Goal: Obtain resource: Download file/media

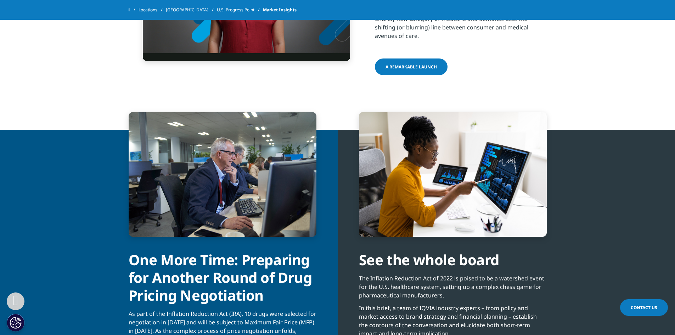
scroll to position [1295, 0]
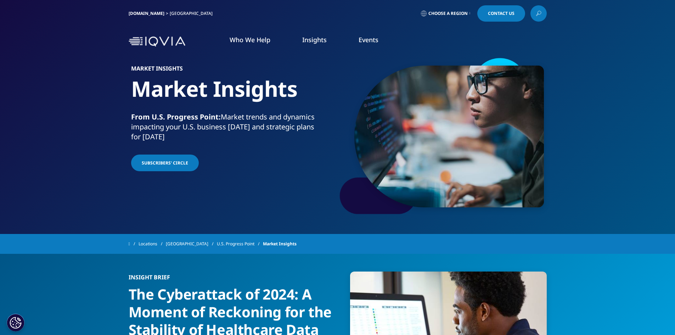
click at [197, 119] on link "DISCOVER INSIGHTS" at bounding box center [240, 121] width 140 height 6
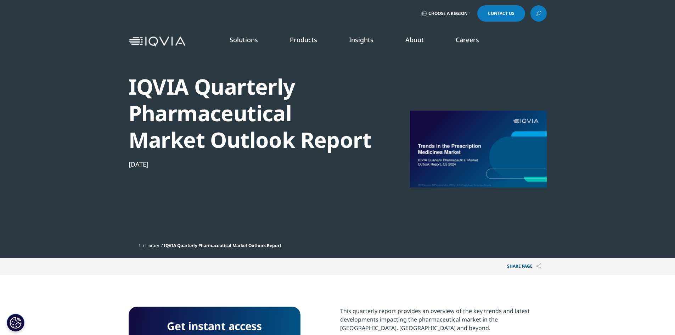
click at [215, 243] on span "IQVIA Quarterly Pharmaceutical Market Outlook Report" at bounding box center [223, 245] width 118 height 6
click at [346, 165] on link "READ MORE" at bounding box center [356, 167] width 67 height 6
click at [339, 166] on link "READ MORE" at bounding box center [356, 167] width 67 height 6
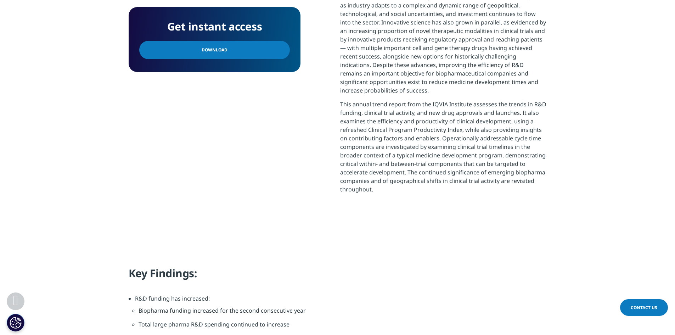
scroll to position [319, 0]
click at [204, 46] on span "Download" at bounding box center [215, 50] width 26 height 8
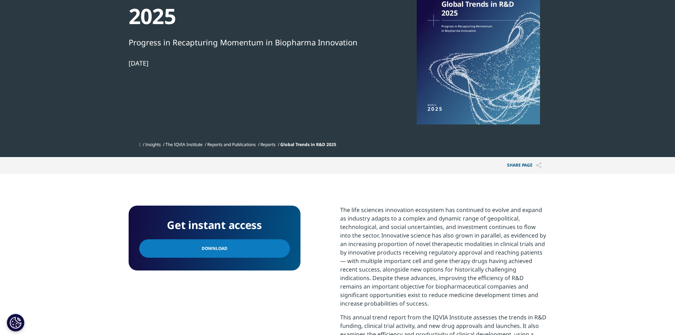
scroll to position [0, 0]
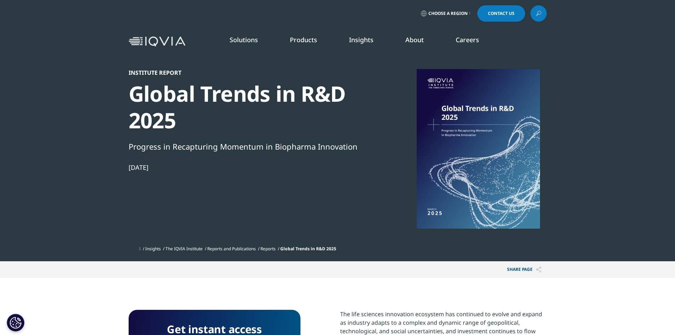
click at [248, 248] on link "Reports and Publications" at bounding box center [231, 248] width 49 height 6
click at [273, 248] on link "Reports" at bounding box center [267, 248] width 15 height 6
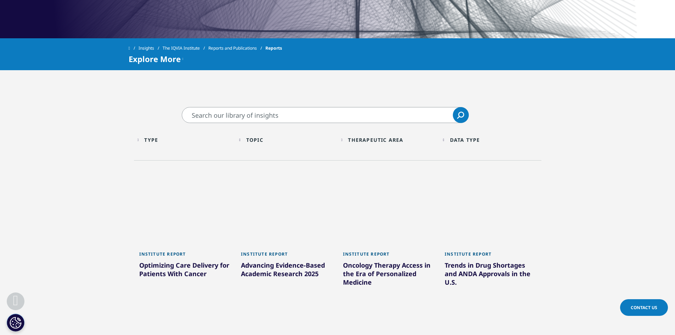
scroll to position [283, 0]
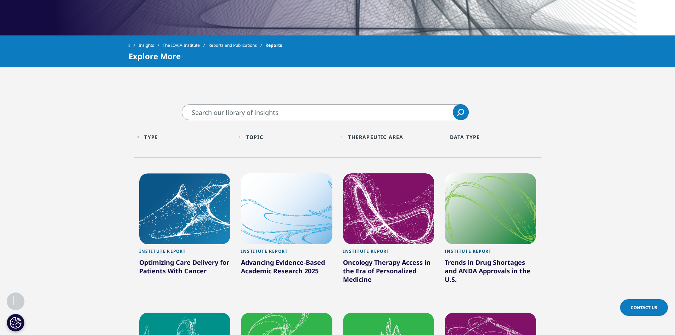
click at [145, 137] on div "Type Loading Clear Or/And Operator" at bounding box center [184, 137] width 95 height 17
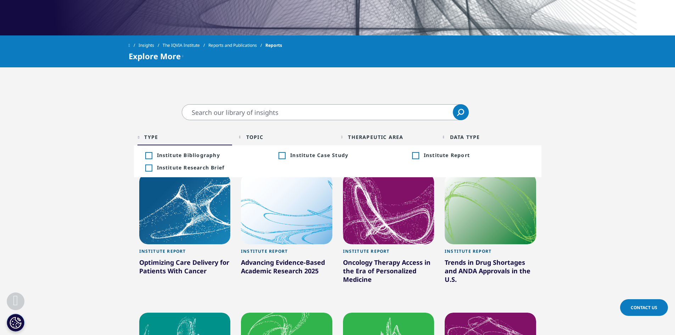
click at [145, 137] on div "Type Loading Clear Or/And Operator" at bounding box center [184, 137] width 95 height 17
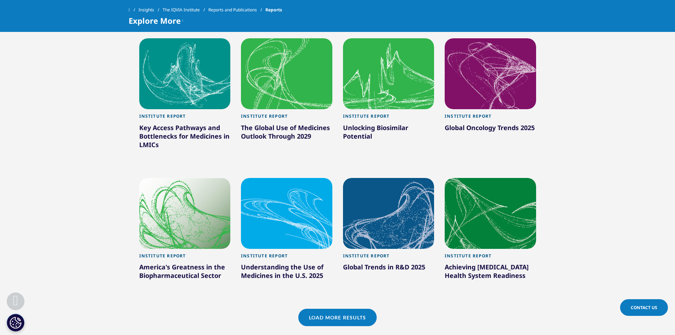
scroll to position [567, 0]
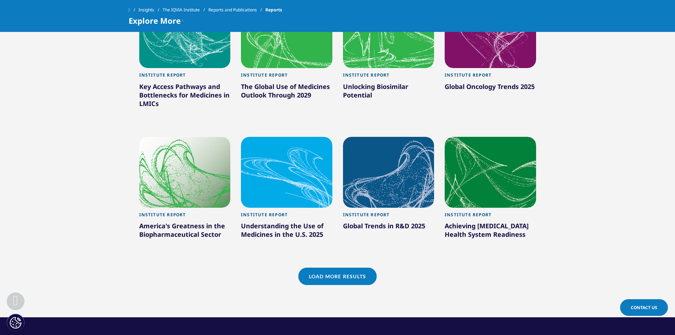
click at [345, 276] on link "Load More Results" at bounding box center [337, 275] width 78 height 17
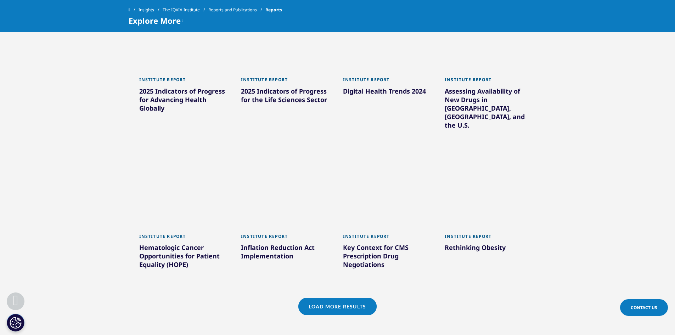
scroll to position [992, 0]
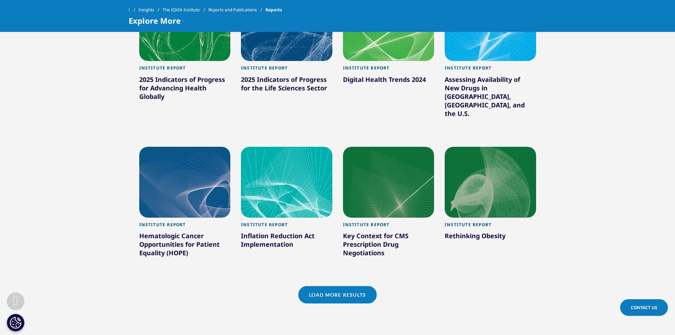
click at [351, 286] on link "Load More Results" at bounding box center [337, 294] width 78 height 17
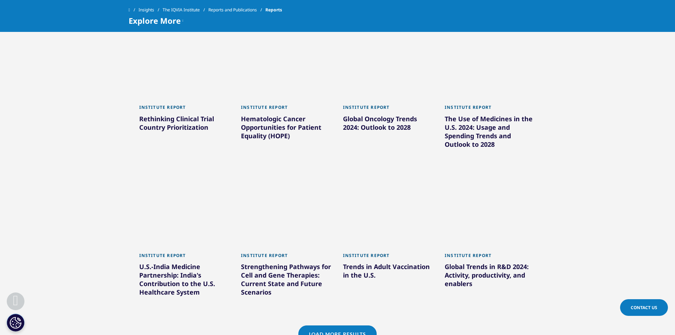
scroll to position [1417, 0]
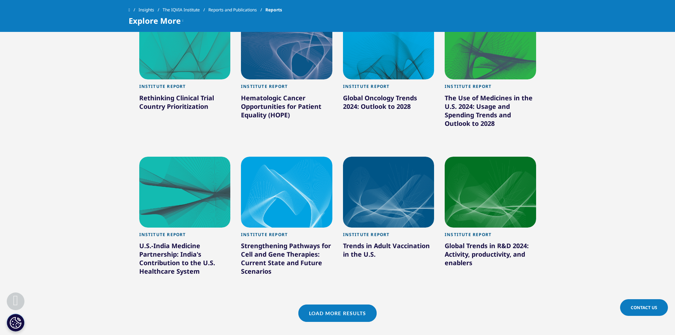
click at [367, 304] on link "Load More Results" at bounding box center [337, 312] width 78 height 17
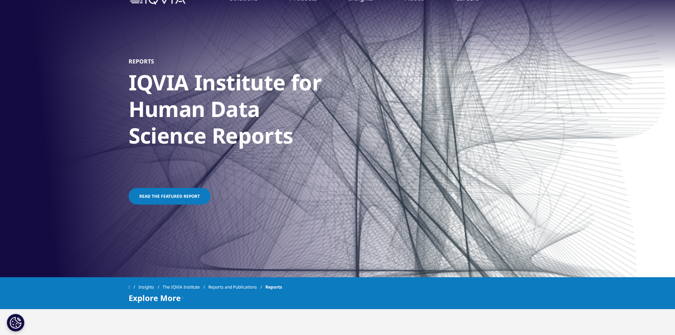
scroll to position [0, 0]
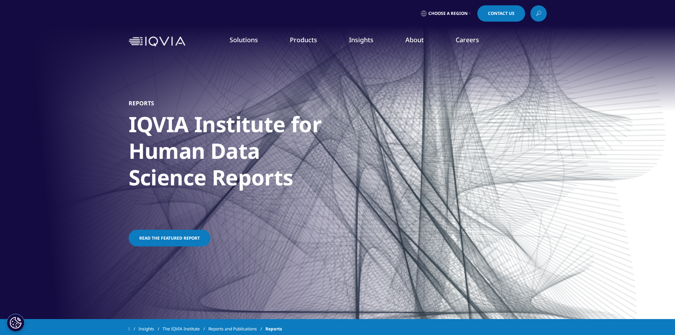
click at [383, 122] on link "Industry Analyst Reports" at bounding box center [432, 122] width 161 height 8
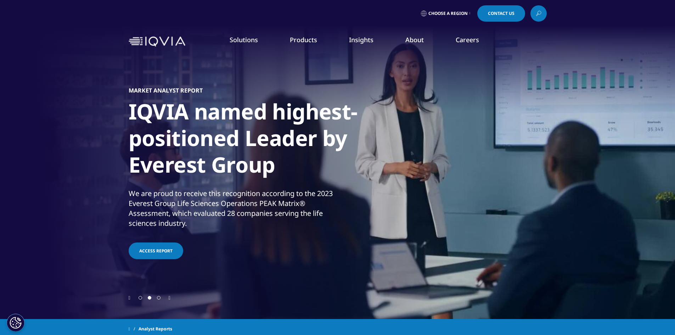
click at [55, 122] on link "DISCOVER INSIGHTS" at bounding box center [100, 121] width 140 height 6
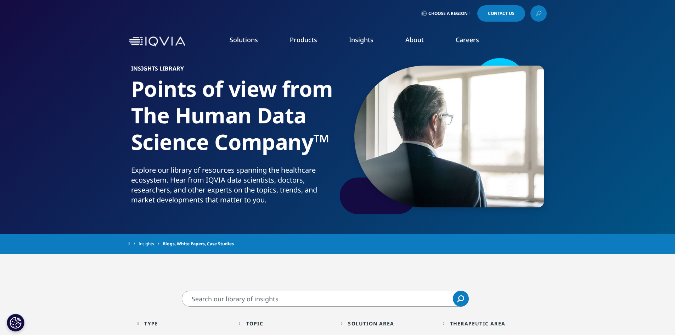
click at [194, 126] on link "SEE LATEST REPORTS" at bounding box center [240, 129] width 140 height 6
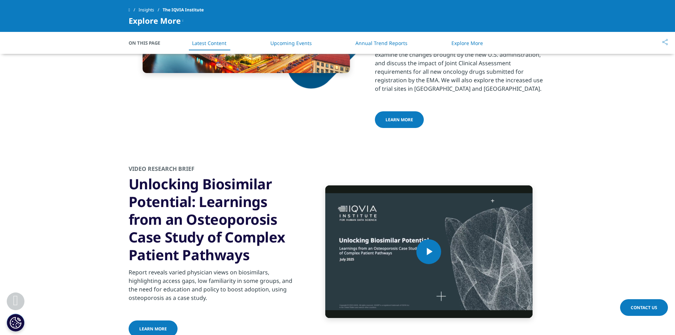
scroll to position [1195, 0]
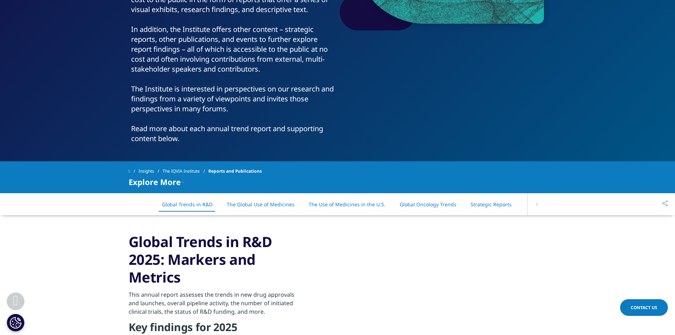
scroll to position [183, 0]
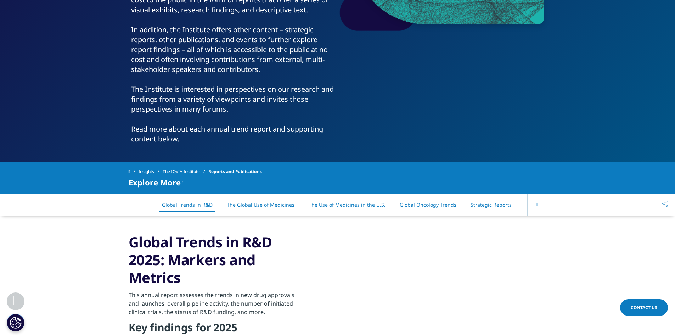
click at [496, 205] on link "Strategic Reports" at bounding box center [490, 204] width 41 height 7
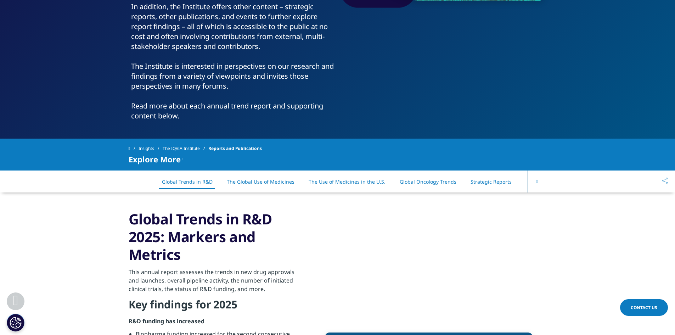
scroll to position [207, 0]
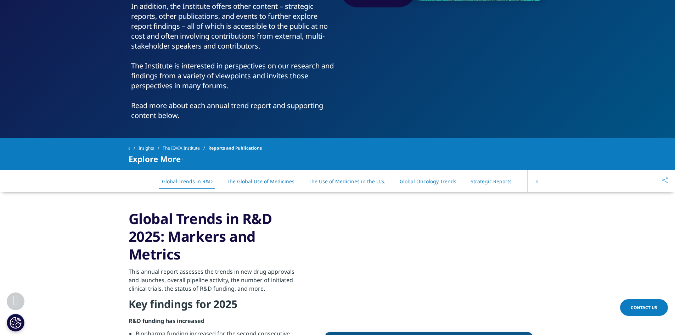
click at [537, 185] on button at bounding box center [536, 181] width 19 height 22
click at [499, 180] on link "All Reports" at bounding box center [508, 181] width 26 height 7
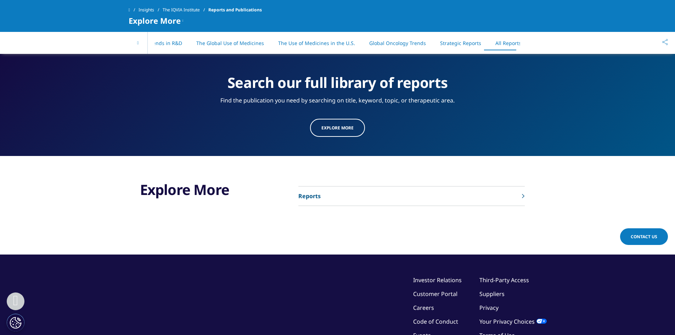
scroll to position [3659, 0]
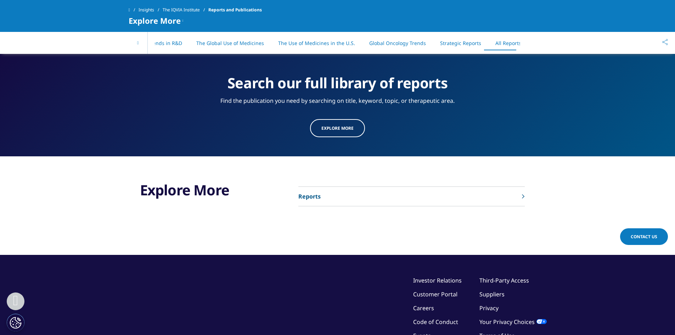
click at [313, 192] on p "Reports" at bounding box center [309, 196] width 22 height 9
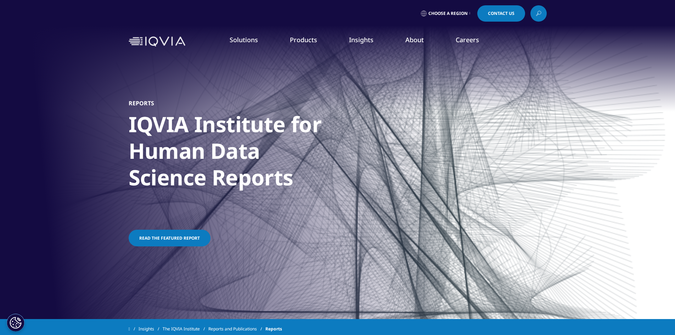
click at [55, 122] on link "DISCOVER INSIGHTS" at bounding box center [100, 121] width 140 height 6
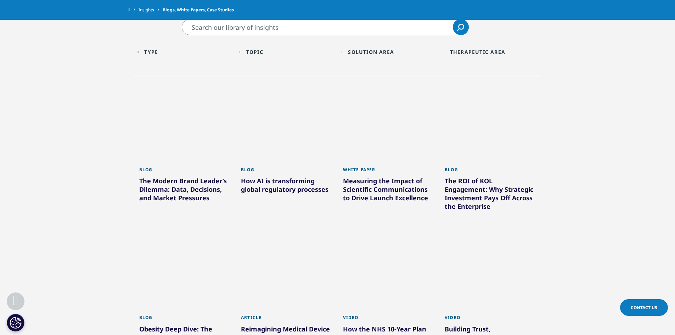
scroll to position [251, 0]
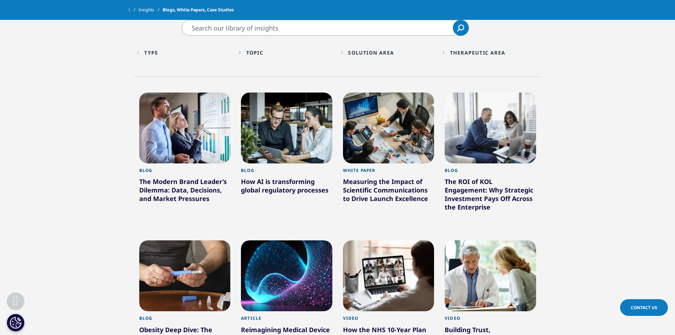
click at [141, 54] on div "Type Loading Clear Or/And Operator" at bounding box center [184, 52] width 95 height 17
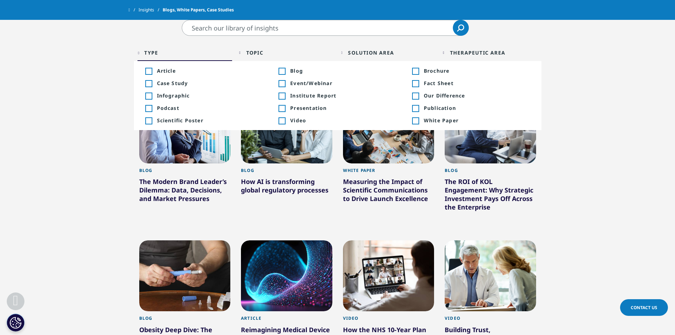
click at [416, 120] on div "Toggle" at bounding box center [415, 121] width 6 height 6
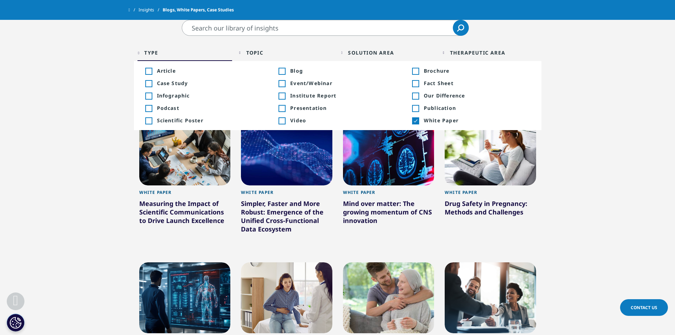
click at [103, 102] on section "Clear Search Loading Type Loading Clear Or/And Operator Toggle Article +223 Tog…" at bounding box center [337, 309] width 675 height 579
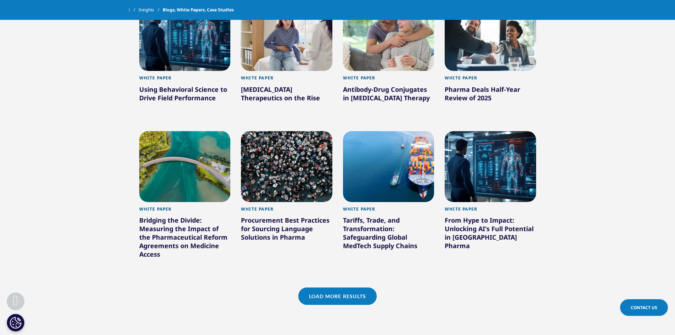
scroll to position [513, 0]
click at [315, 302] on link "Load More Results" at bounding box center [337, 295] width 78 height 17
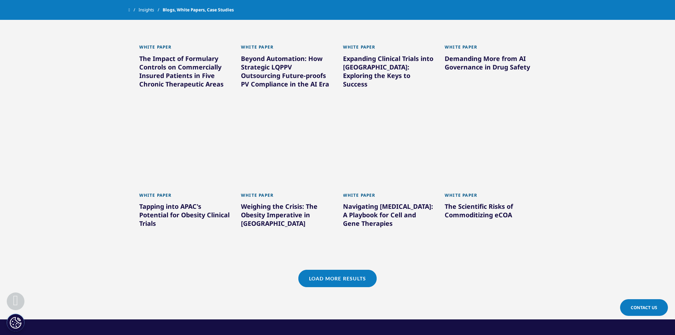
scroll to position [988, 0]
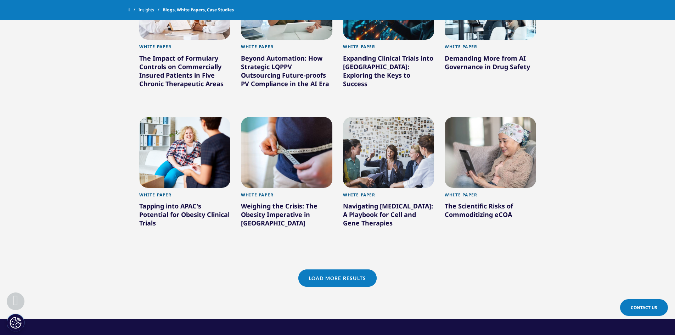
click at [318, 282] on link "Load More Results" at bounding box center [337, 277] width 78 height 17
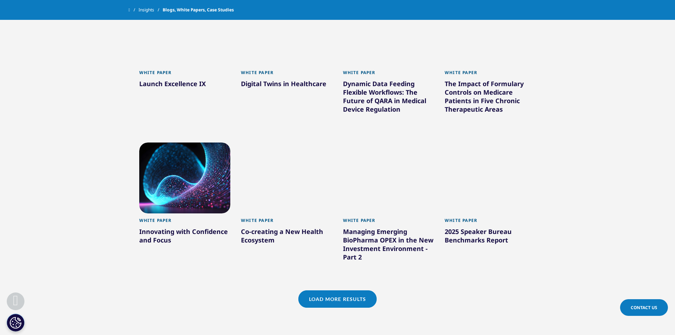
scroll to position [1418, 0]
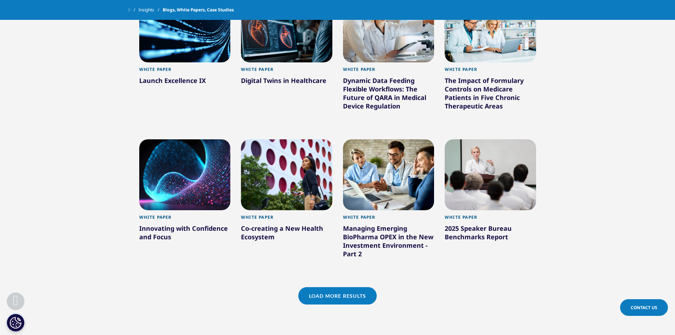
click at [327, 303] on link "Load More Results" at bounding box center [337, 295] width 78 height 17
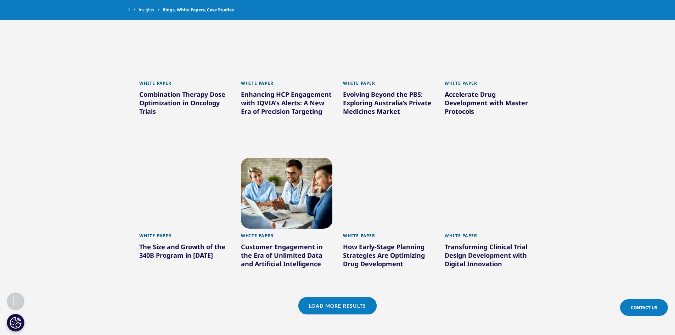
scroll to position [1848, 0]
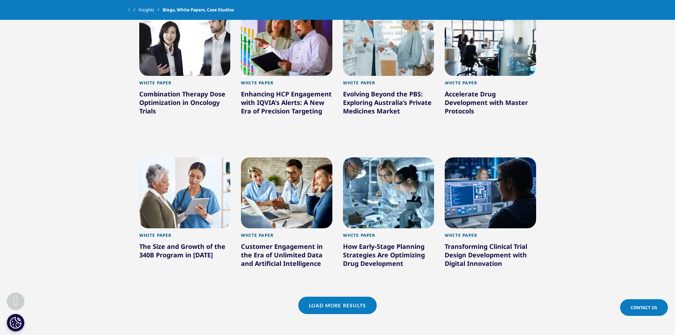
click at [356, 309] on link "Load More Results" at bounding box center [337, 305] width 78 height 17
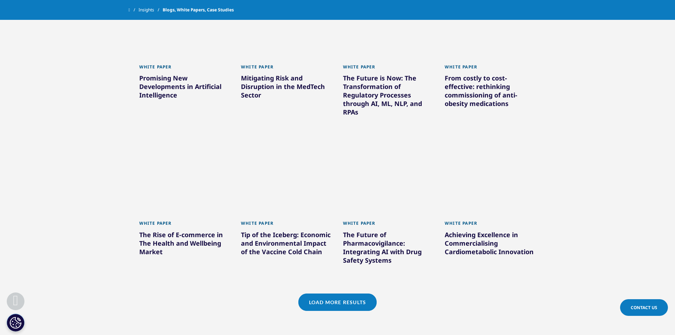
scroll to position [2344, 0]
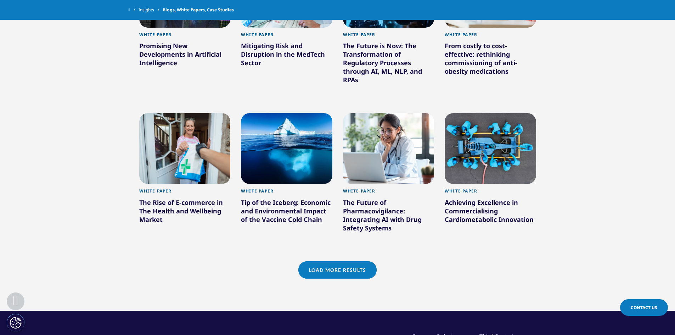
click at [332, 272] on link "Load More Results" at bounding box center [337, 269] width 78 height 17
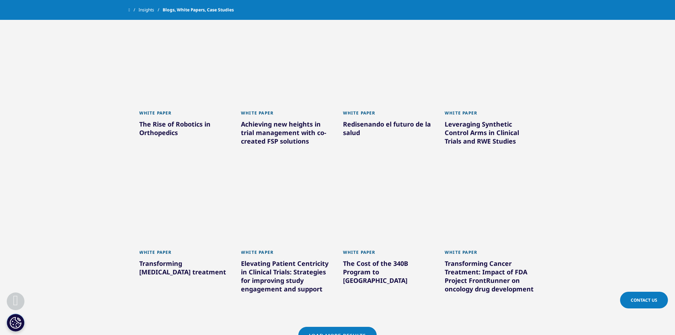
scroll to position [2804, 0]
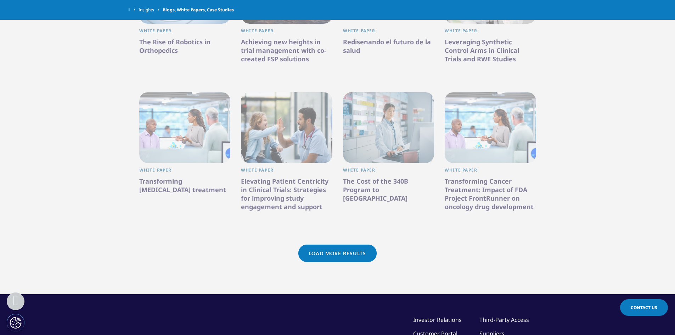
scroll to position [251, 0]
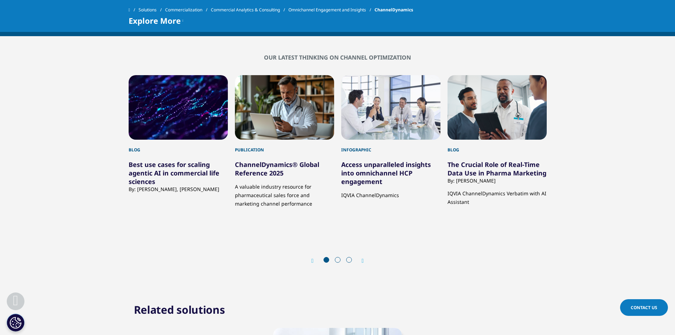
scroll to position [953, 0]
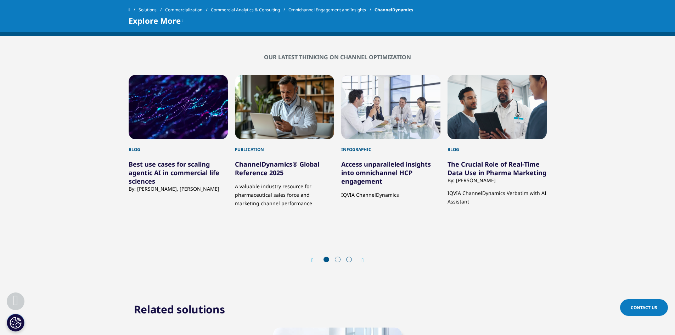
click at [339, 259] on span at bounding box center [338, 259] width 6 height 6
click at [363, 259] on icon "Next slide" at bounding box center [363, 261] width 2 height 6
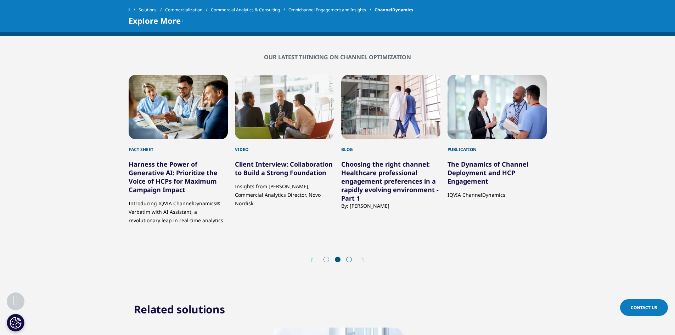
click at [362, 260] on icon "Next slide" at bounding box center [363, 261] width 2 height 6
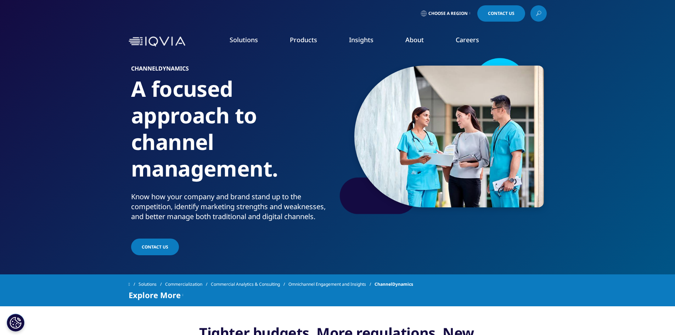
scroll to position [52, 0]
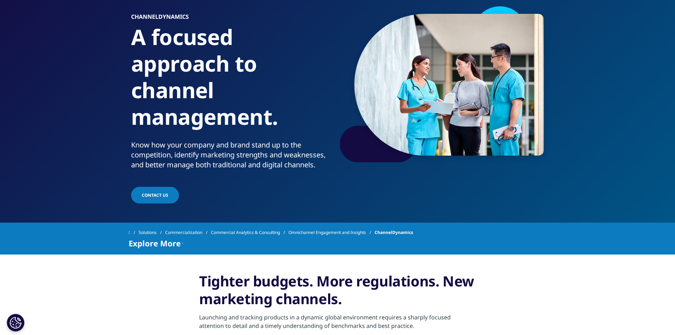
click at [264, 230] on link "Commercial Analytics & Consulting" at bounding box center [250, 232] width 78 height 13
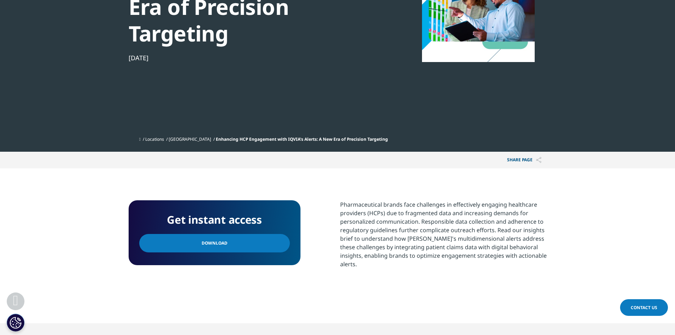
scroll to position [167, 0]
click at [229, 240] on link "Download" at bounding box center [214, 242] width 151 height 18
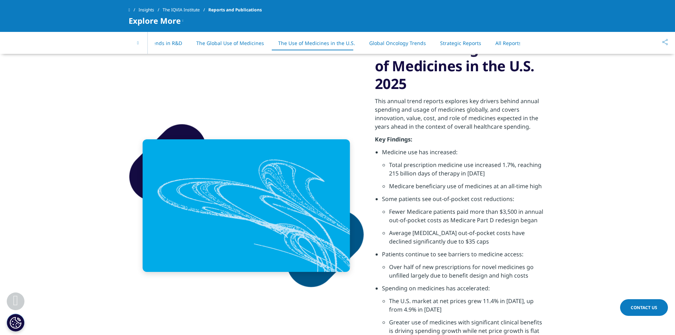
scroll to position [2178, 0]
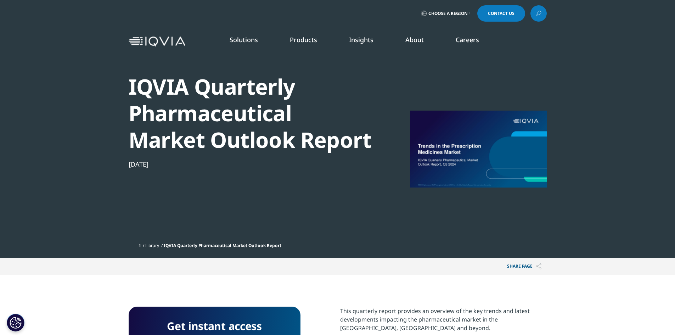
scroll to position [119, 418]
click at [155, 244] on link "Library" at bounding box center [152, 245] width 14 height 6
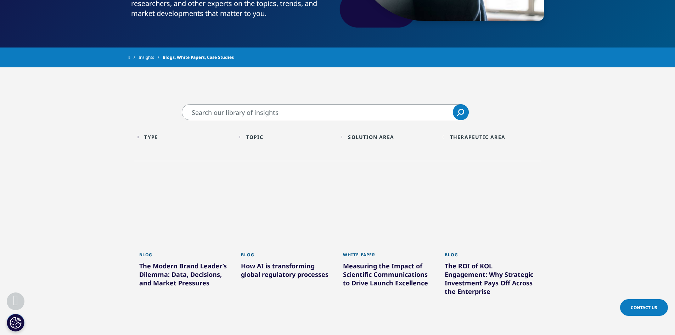
scroll to position [187, 0]
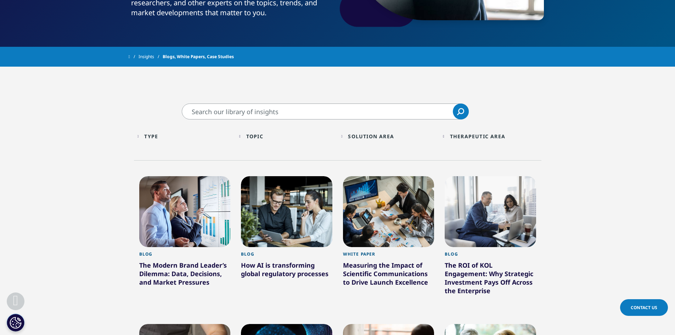
click at [227, 114] on input "Search" at bounding box center [325, 111] width 287 height 16
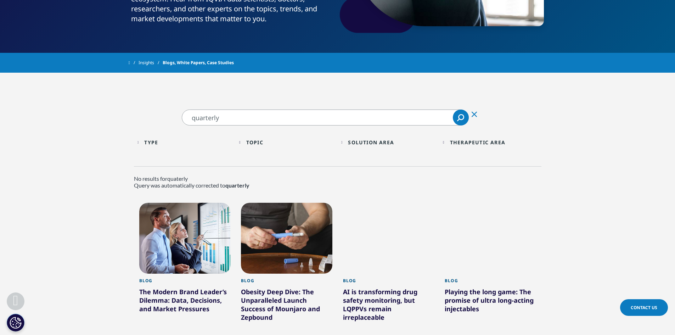
scroll to position [53, 0]
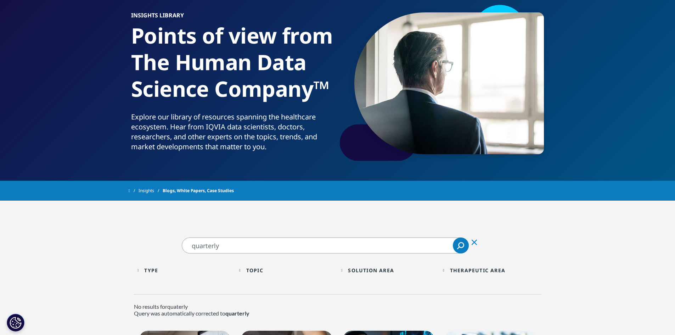
click at [190, 248] on input "quarterly" at bounding box center [325, 245] width 287 height 16
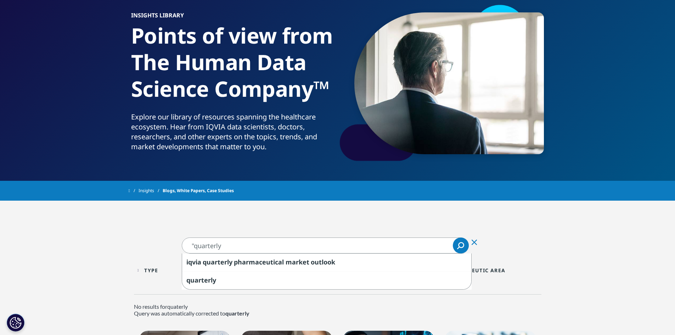
click at [228, 247] on input ""quarterly" at bounding box center [325, 245] width 287 height 16
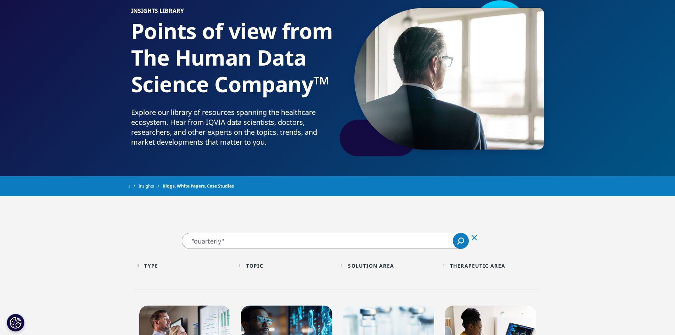
scroll to position [58, 0]
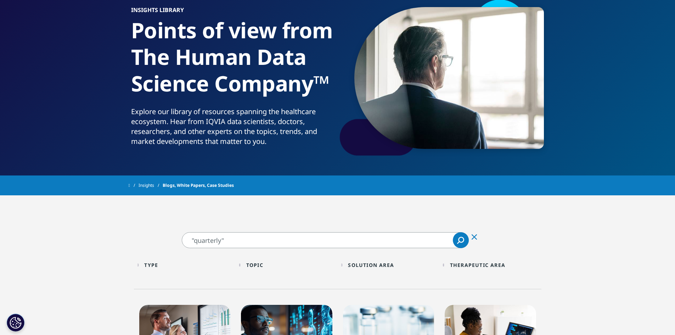
drag, startPoint x: 233, startPoint y: 244, endPoint x: 168, endPoint y: 239, distance: 65.0
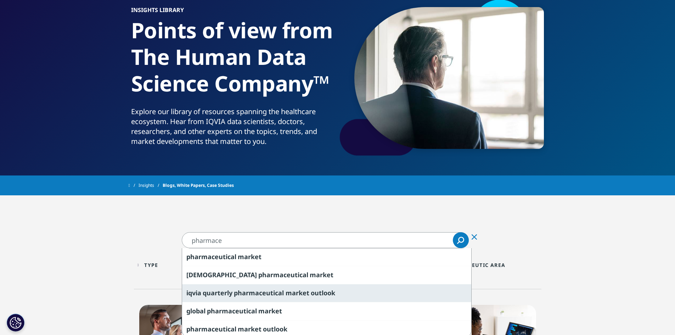
click at [240, 289] on span "pharmace" at bounding box center [250, 292] width 32 height 9
type input "iqvia quarterly pharmaceutical market outlook"
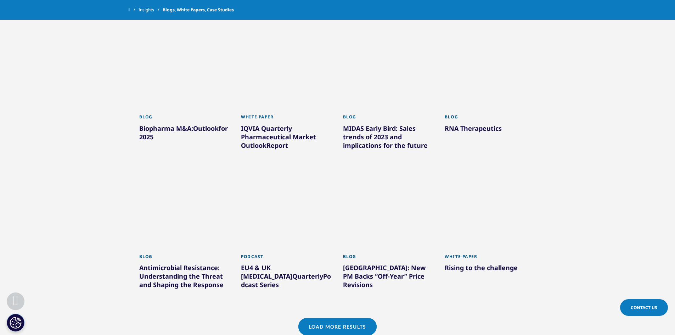
scroll to position [452, 0]
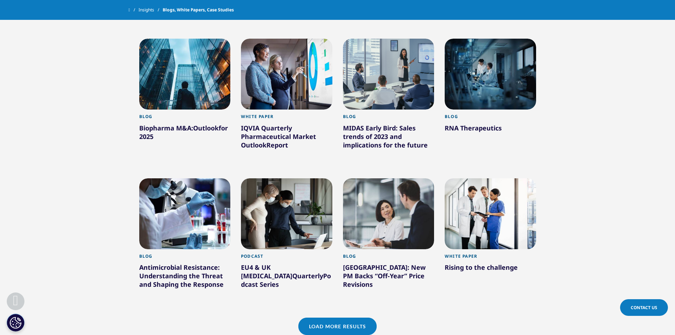
click at [268, 130] on span "Quarterly" at bounding box center [276, 128] width 31 height 9
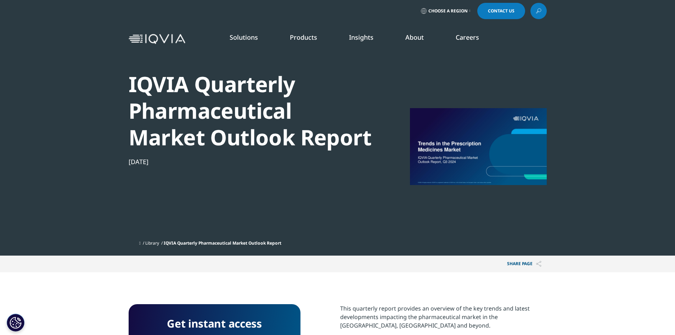
scroll to position [123, 0]
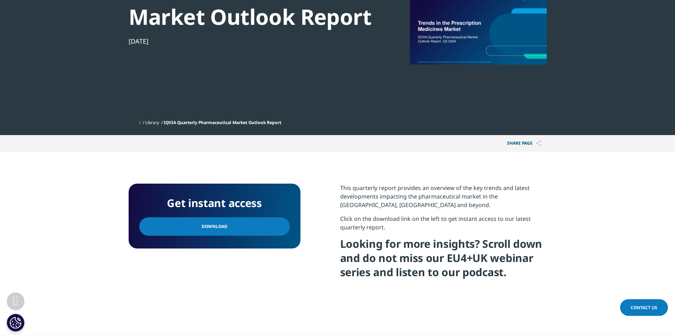
click at [191, 209] on h4 "Get instant access" at bounding box center [214, 203] width 151 height 18
click at [207, 223] on span "Download" at bounding box center [215, 226] width 26 height 8
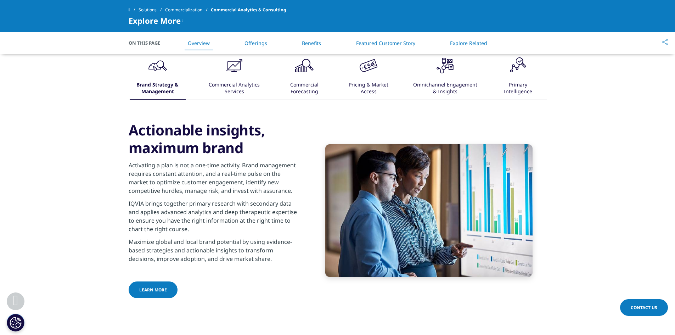
scroll to position [468, 0]
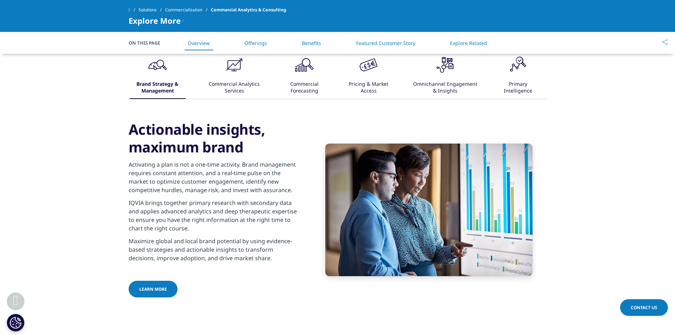
click at [440, 85] on div "Omnichannel Engagement & Insights" at bounding box center [445, 88] width 66 height 22
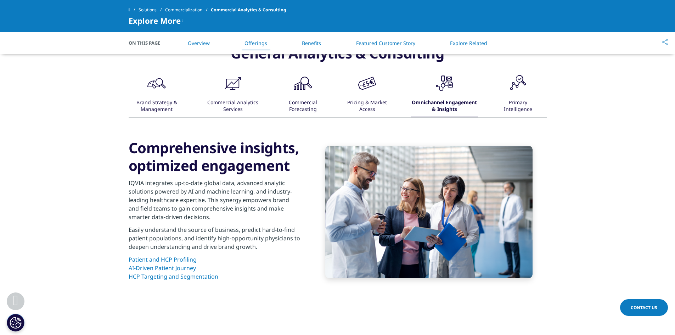
scroll to position [451, 0]
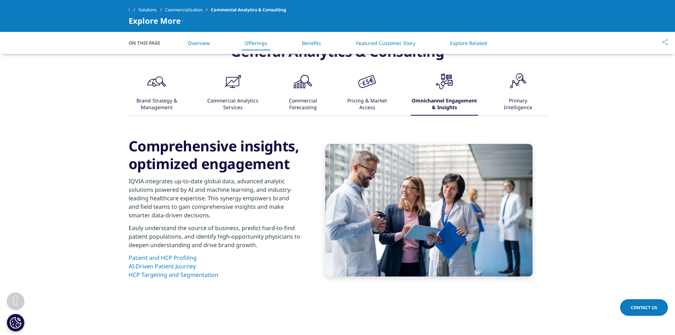
click at [153, 273] on link "HCP Targeting and Segmentation" at bounding box center [174, 275] width 90 height 8
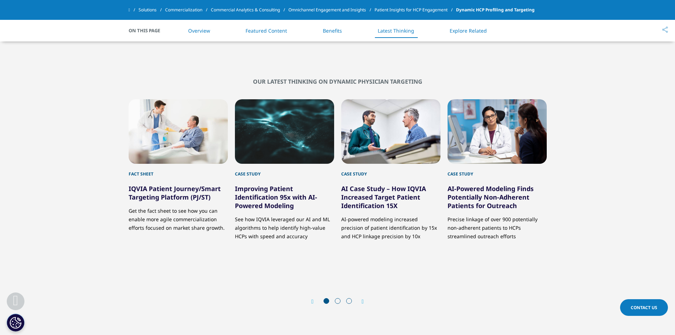
scroll to position [1606, 0]
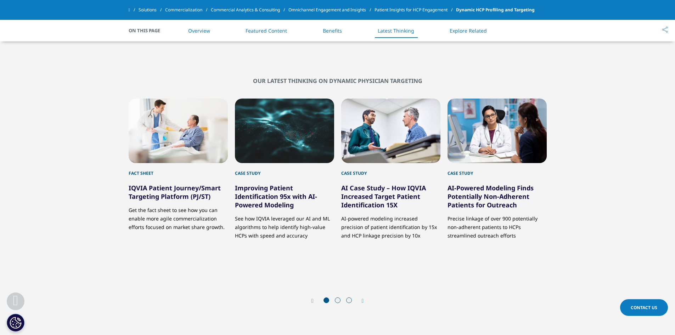
click at [340, 299] on span at bounding box center [338, 300] width 6 height 6
click at [337, 301] on span at bounding box center [338, 300] width 6 height 6
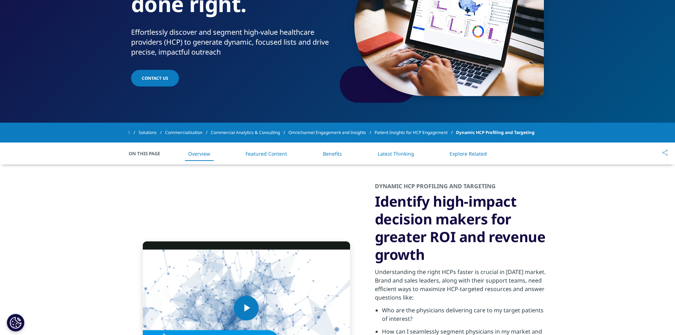
scroll to position [0, 0]
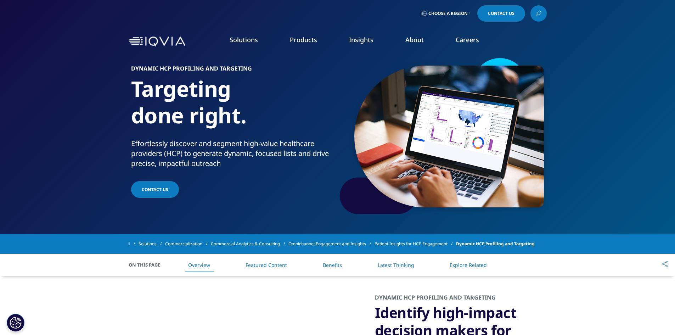
click at [355, 244] on link "Omnichannel Engagement and Insights" at bounding box center [331, 243] width 86 height 13
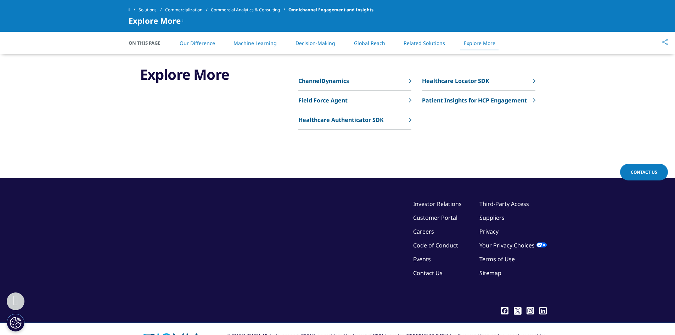
scroll to position [1706, 0]
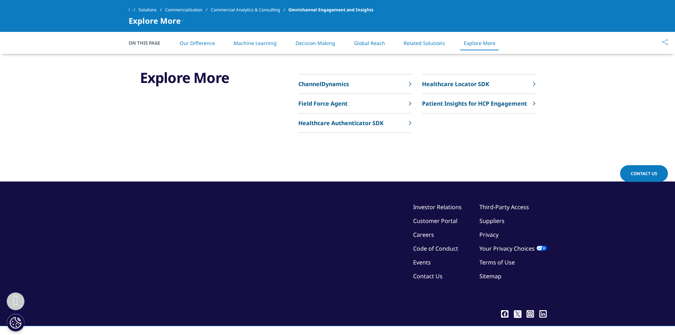
click at [312, 88] on p "ChannelDynamics" at bounding box center [323, 84] width 51 height 9
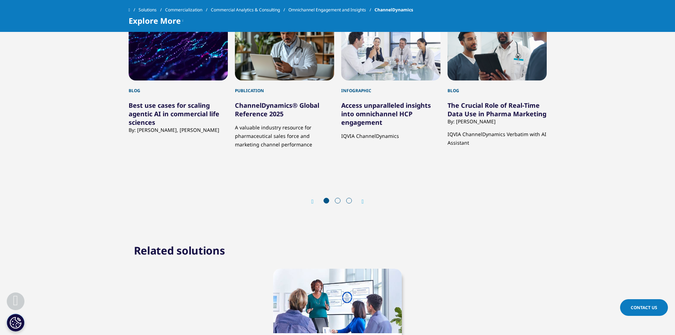
scroll to position [1012, 0]
click at [340, 201] on span at bounding box center [338, 200] width 6 height 6
click at [337, 201] on span at bounding box center [338, 200] width 6 height 6
click at [371, 73] on div "3 / 11" at bounding box center [390, 48] width 99 height 64
click at [371, 120] on link "Access unparalleled insights into omnichannel HCP engagement" at bounding box center [386, 114] width 90 height 26
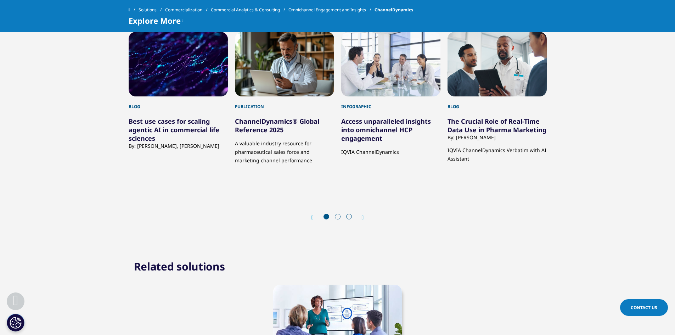
scroll to position [916, 0]
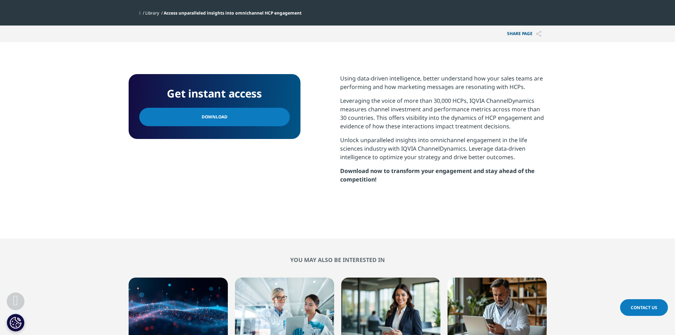
scroll to position [289, 0]
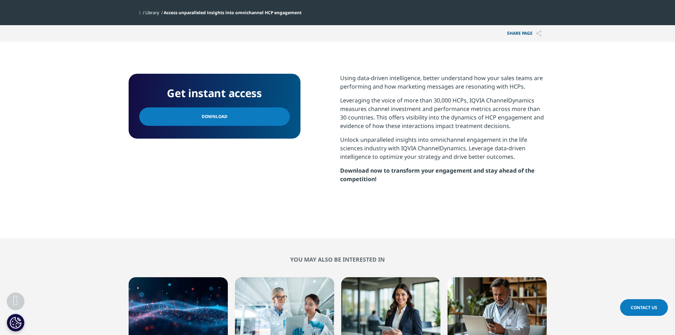
click at [224, 113] on link "Download" at bounding box center [214, 116] width 151 height 18
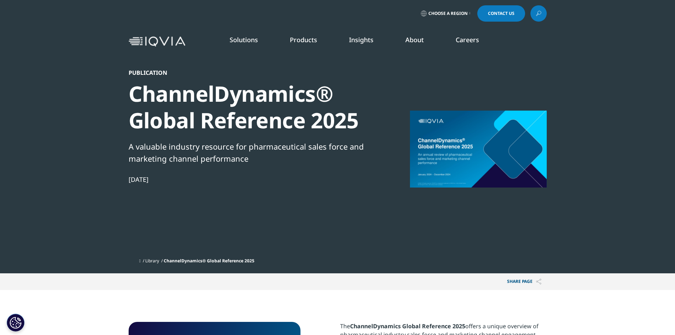
scroll to position [438, 418]
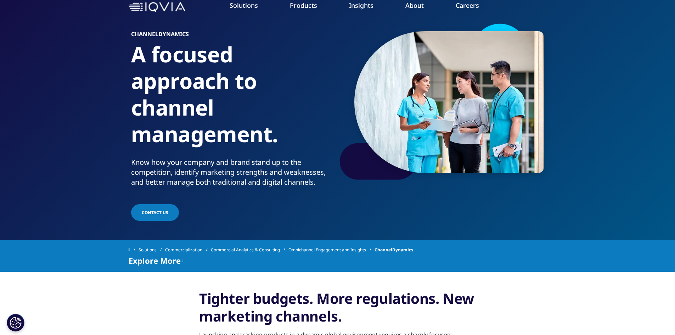
scroll to position [35, 0]
click at [165, 211] on link "Contact Us" at bounding box center [155, 212] width 48 height 17
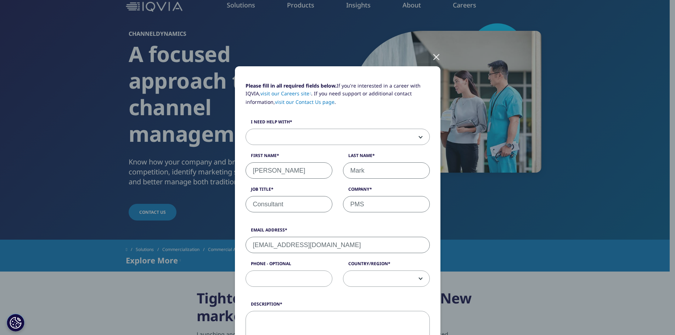
click at [276, 134] on span at bounding box center [338, 137] width 184 height 16
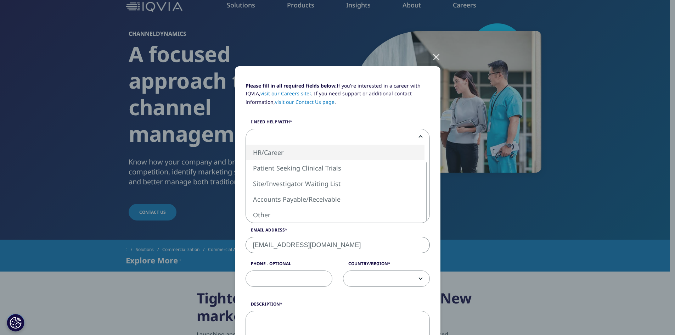
click at [382, 104] on p "Please fill in all required fields below. If you're interested in a career with…" at bounding box center [337, 96] width 184 height 29
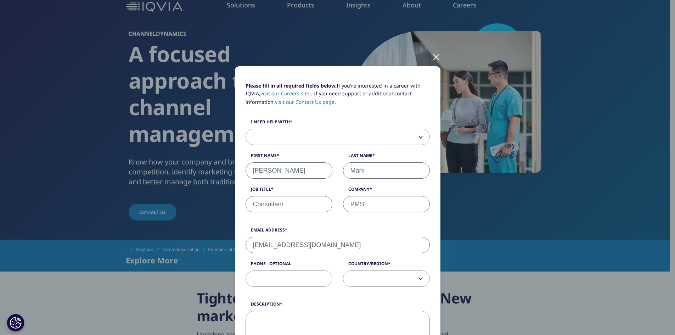
click at [434, 56] on div at bounding box center [436, 56] width 8 height 19
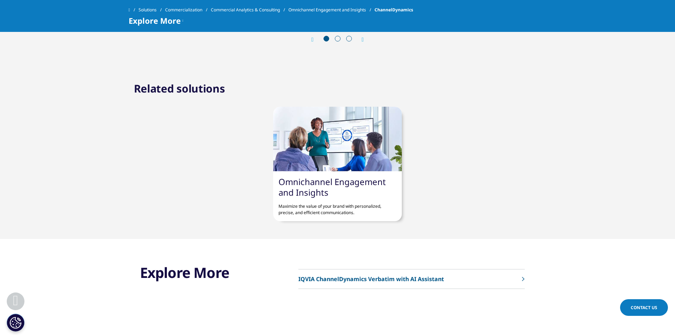
scroll to position [1174, 0]
click at [320, 153] on div at bounding box center [337, 138] width 129 height 64
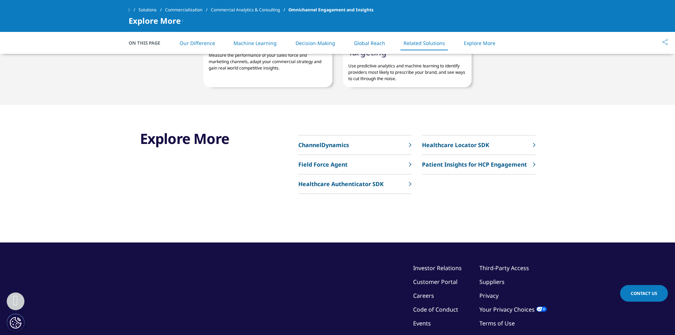
scroll to position [1736, 0]
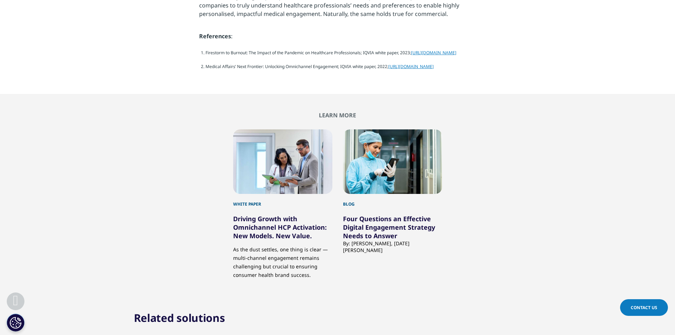
scroll to position [1855, 0]
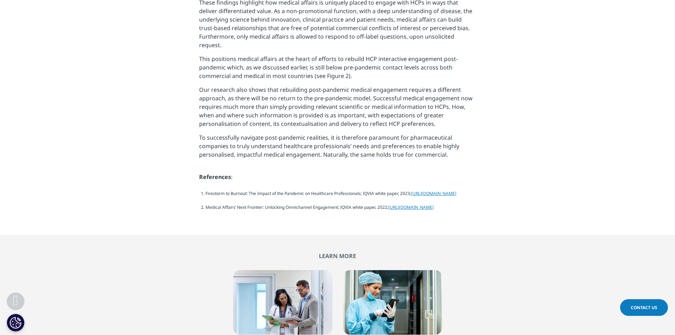
click at [411, 190] on link "https://www.iqvia.com/library/white-papers/firestorm-to-burnout-the-impact-of-t…" at bounding box center [433, 193] width 45 height 6
click at [276, 203] on li "Medical Affairs’ Next Frontier: Unlocking Omnichannel Engagement; IQVIA white p…" at bounding box center [340, 210] width 270 height 14
click at [388, 204] on link "https://www.iqvia.com/library/white-papers/medical-affairs-next-frontier-unlock…" at bounding box center [410, 207] width 45 height 6
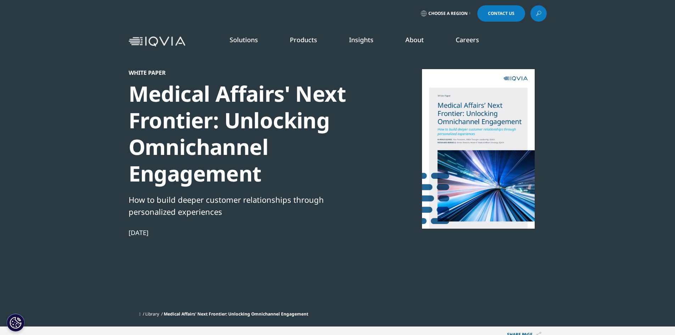
scroll to position [138, 0]
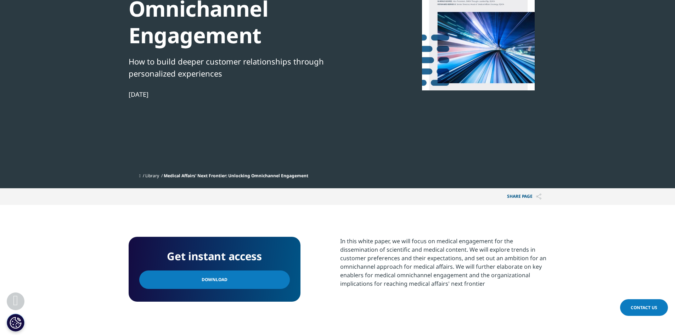
click at [202, 283] on span "Download" at bounding box center [215, 280] width 26 height 8
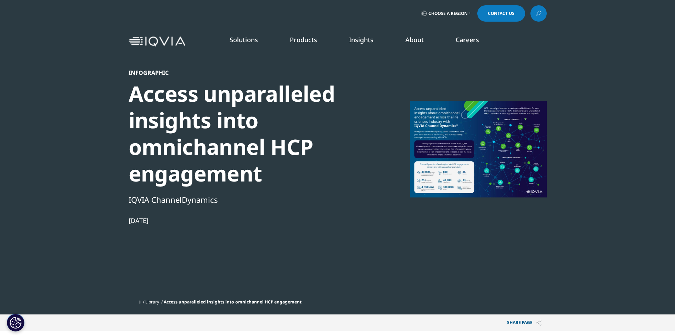
scroll to position [132, 418]
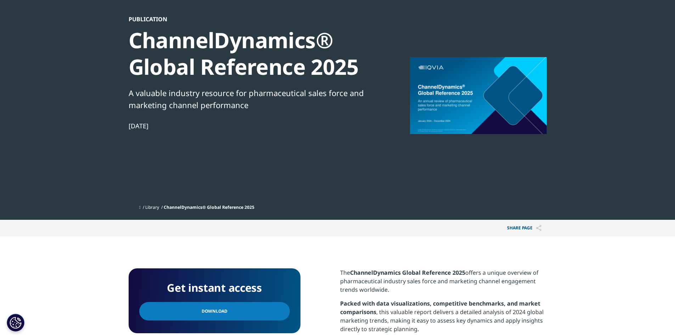
scroll to position [54, 0]
click at [157, 206] on link "Library" at bounding box center [152, 207] width 14 height 6
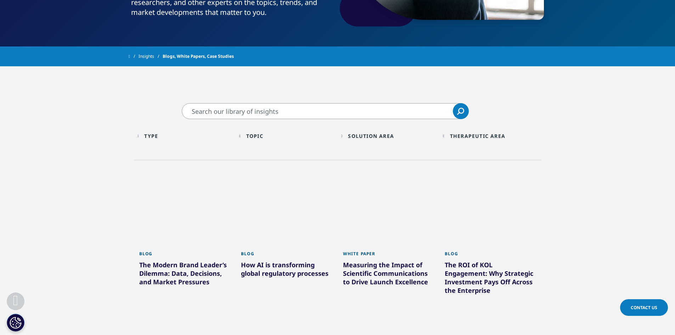
scroll to position [190, 0]
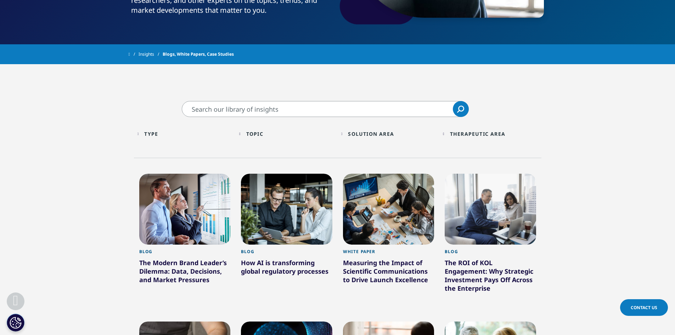
click at [247, 108] on input "Search" at bounding box center [325, 109] width 287 height 16
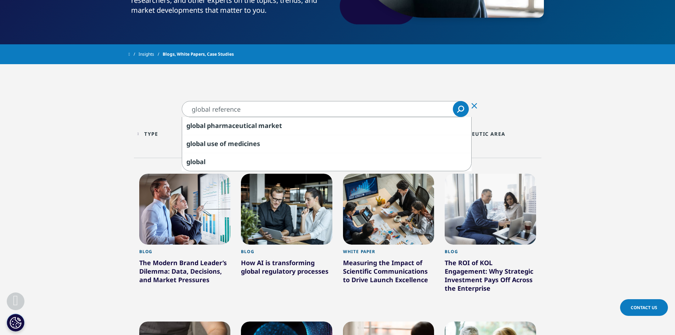
type input "global reference"
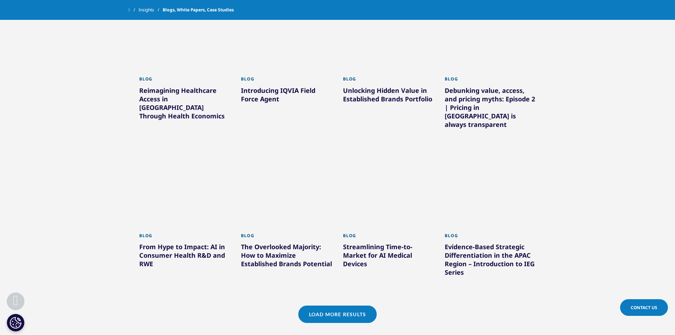
scroll to position [536, 0]
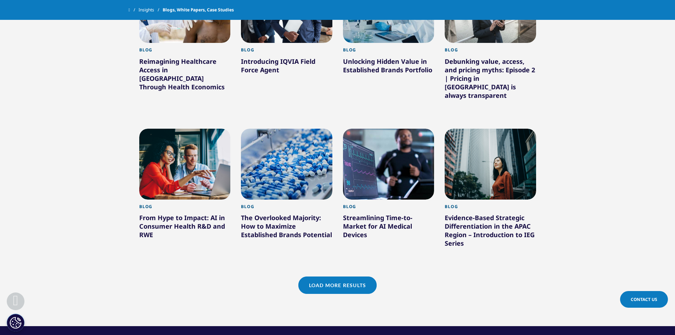
click at [332, 276] on link "Load More Results" at bounding box center [337, 284] width 78 height 17
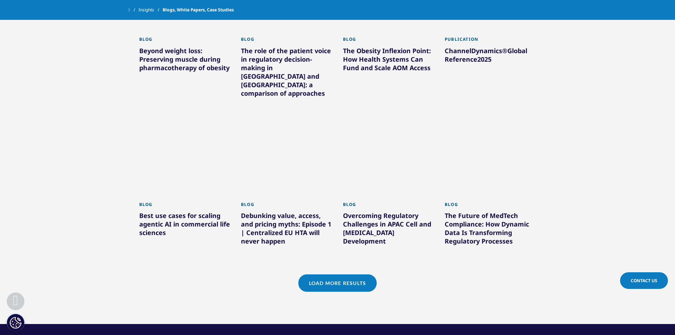
scroll to position [990, 0]
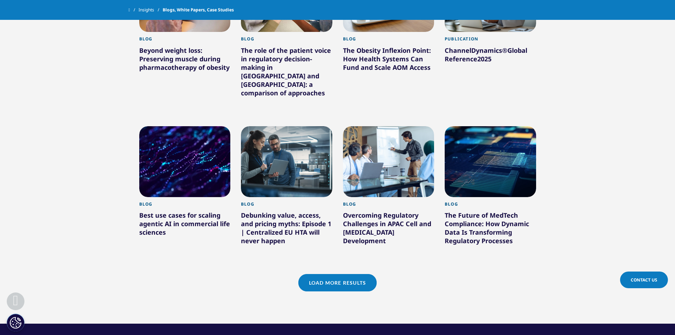
click at [337, 274] on link "Load More Results" at bounding box center [337, 282] width 78 height 17
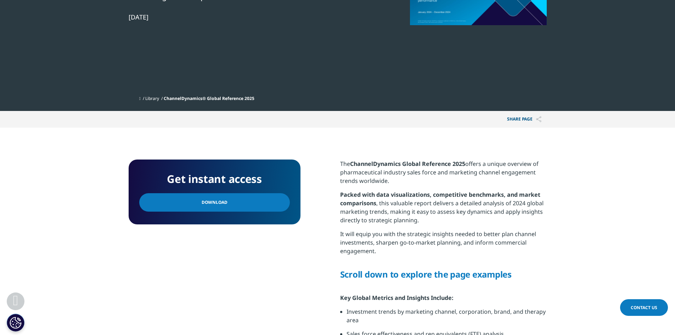
scroll to position [163, 0]
click at [202, 204] on span "Download" at bounding box center [215, 202] width 26 height 8
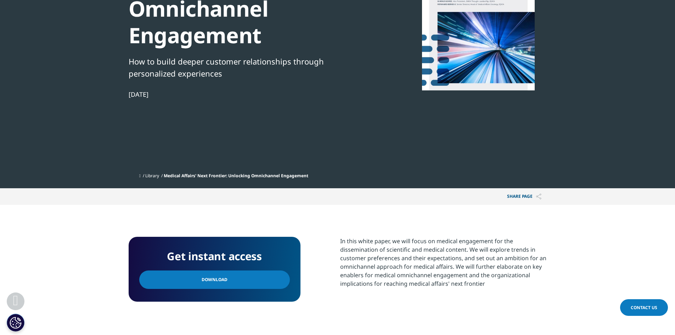
scroll to position [69, 418]
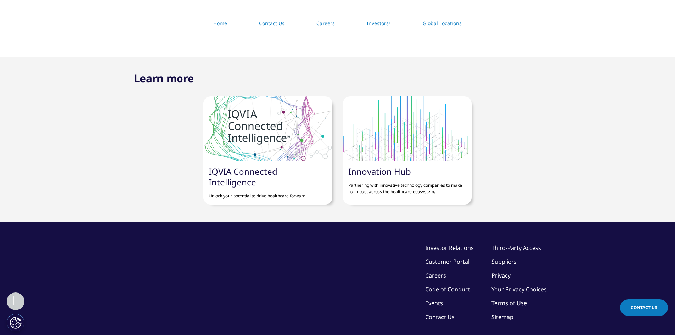
scroll to position [98, 0]
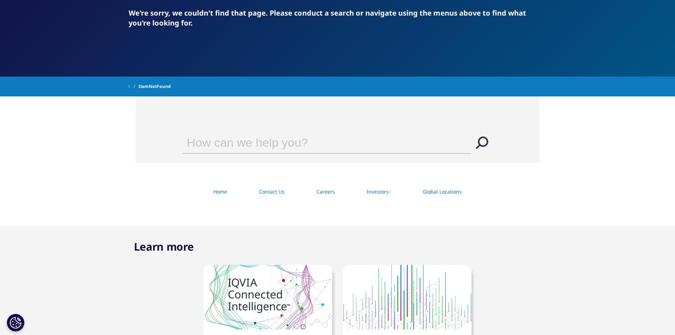
click at [237, 148] on input "Search" at bounding box center [316, 142] width 269 height 21
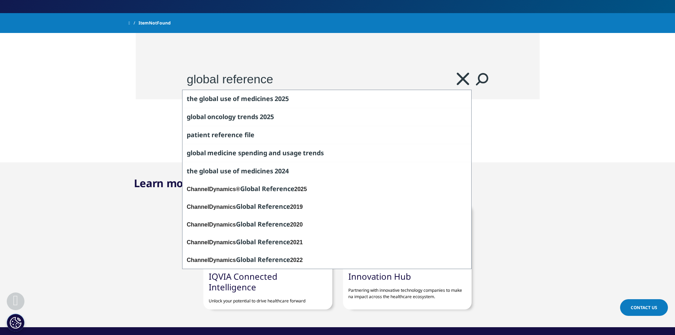
scroll to position [162, 0]
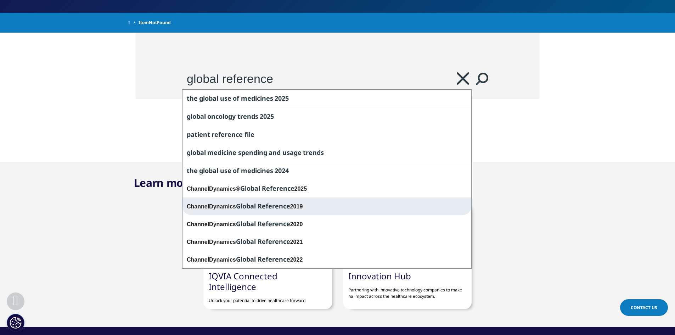
click at [282, 207] on span "Global Reference" at bounding box center [263, 206] width 54 height 9
type input "ChannelDynamics Global Reference 2019"
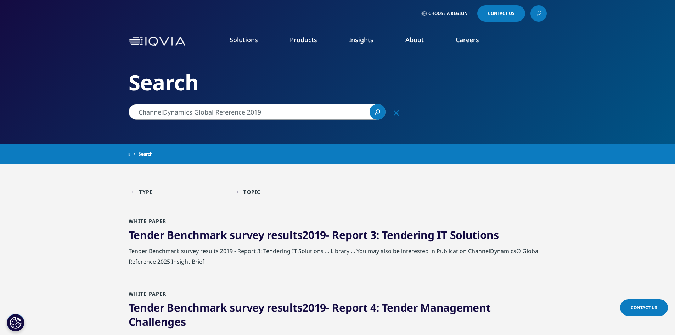
click at [267, 109] on input "ChannelDynamics Global Reference 2019" at bounding box center [257, 112] width 257 height 16
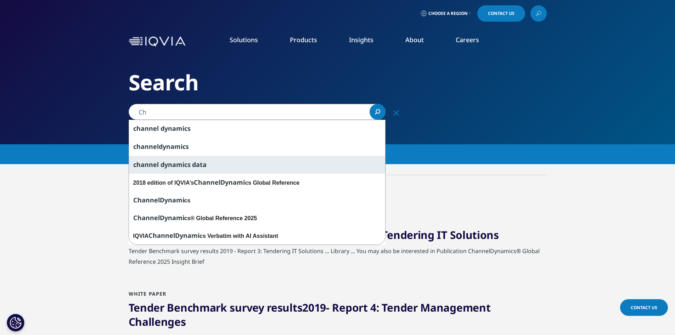
type input "C"
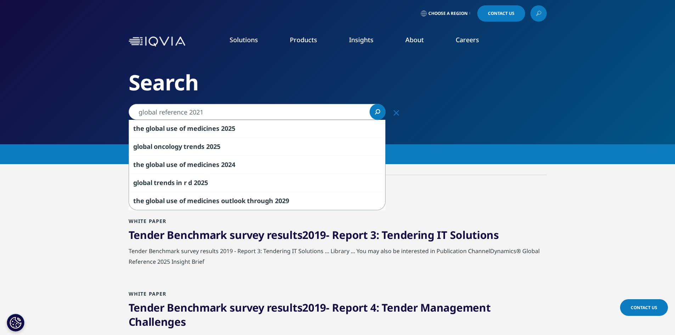
type input "global reference 2021"
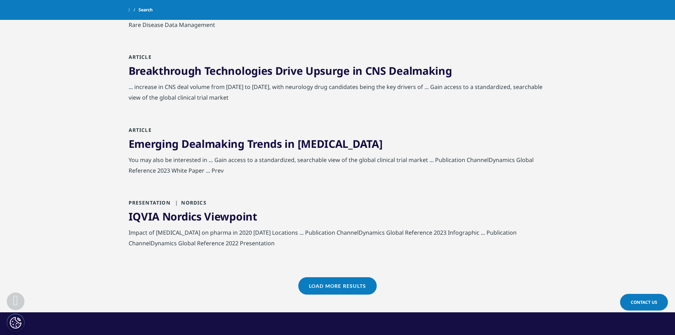
scroll to position [682, 0]
